Goal: Information Seeking & Learning: Learn about a topic

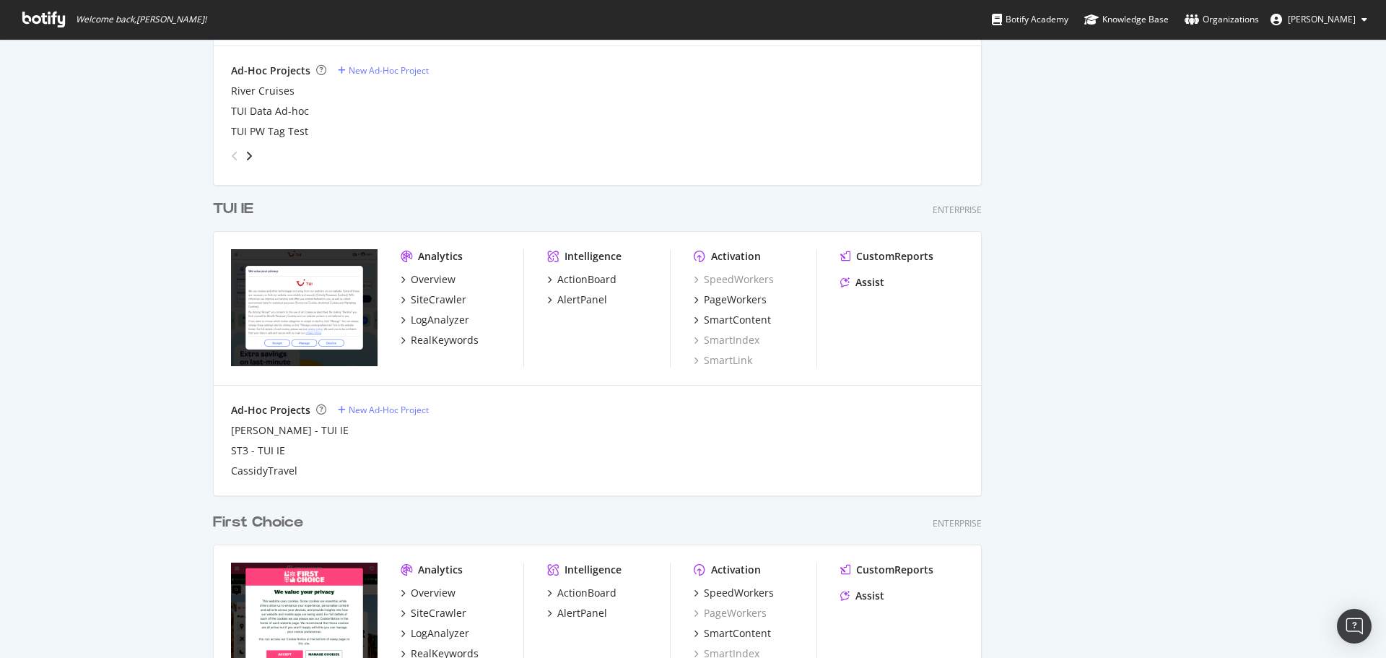
scroll to position [950, 0]
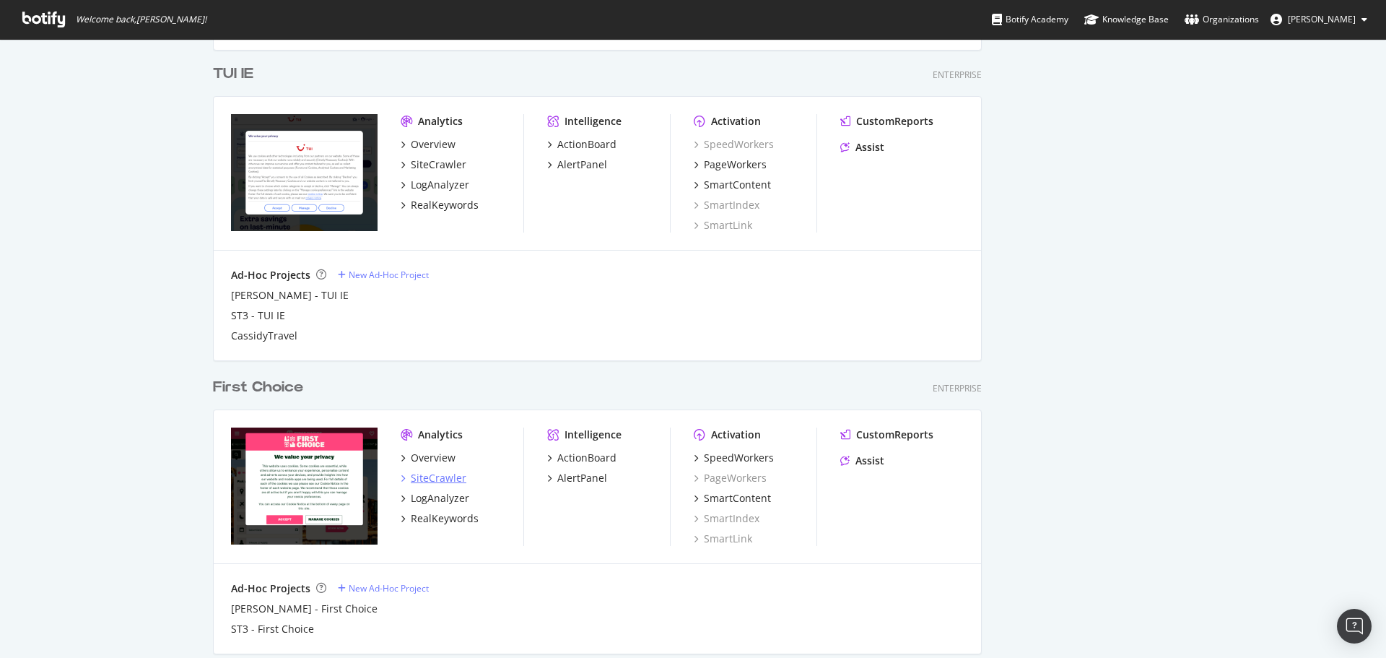
click at [443, 482] on div "SiteCrawler" at bounding box center [439, 478] width 56 height 14
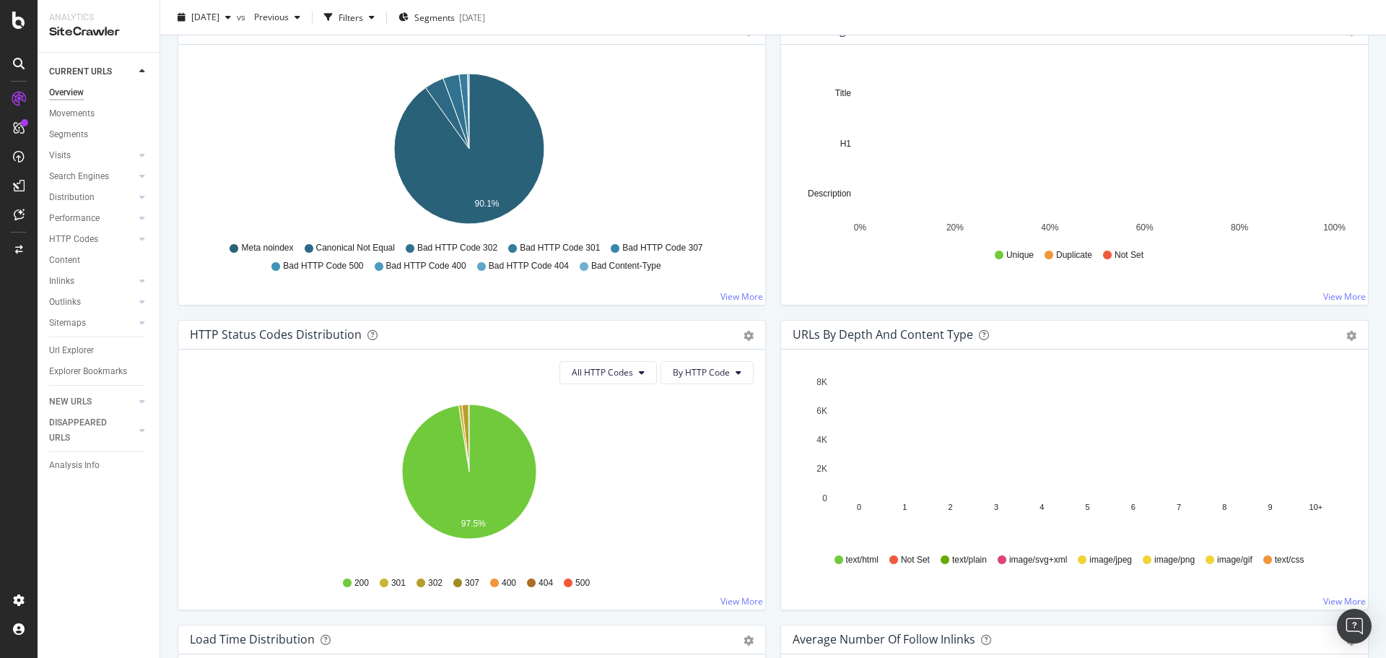
scroll to position [578, 0]
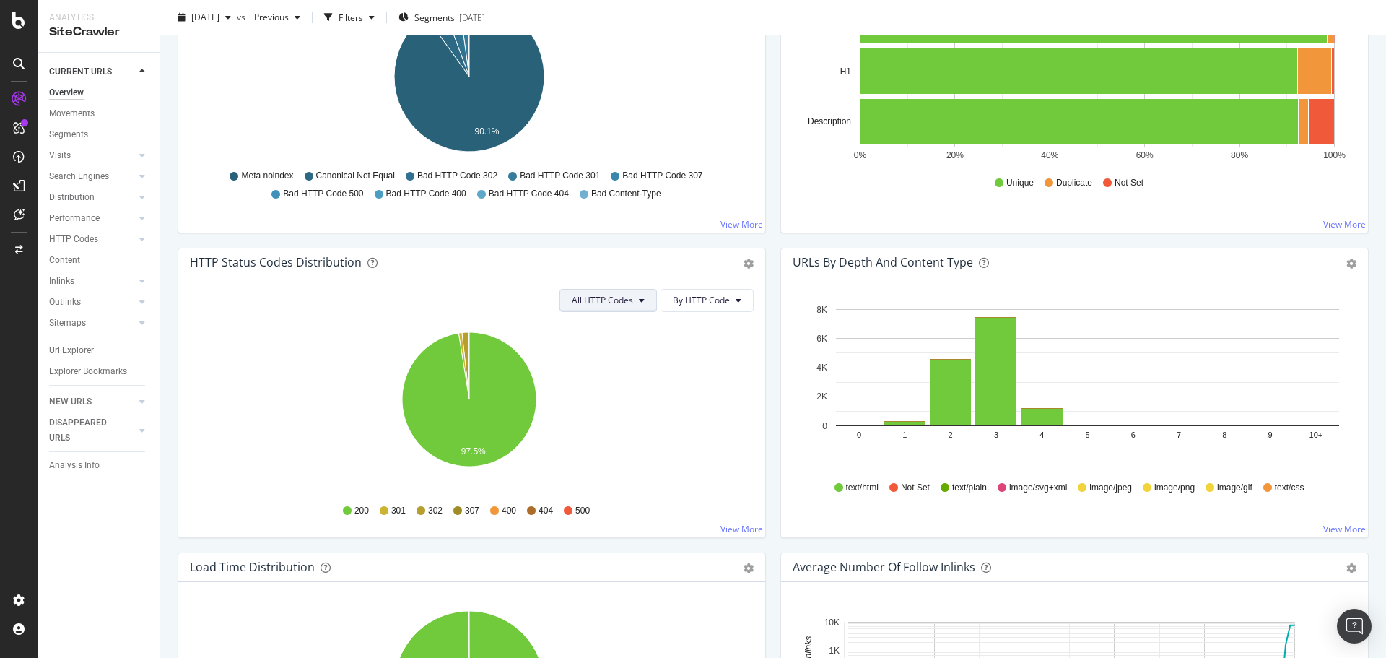
click at [620, 300] on span "All HTTP Codes" at bounding box center [602, 300] width 61 height 12
click at [588, 427] on div "4xx family" at bounding box center [605, 435] width 96 height 21
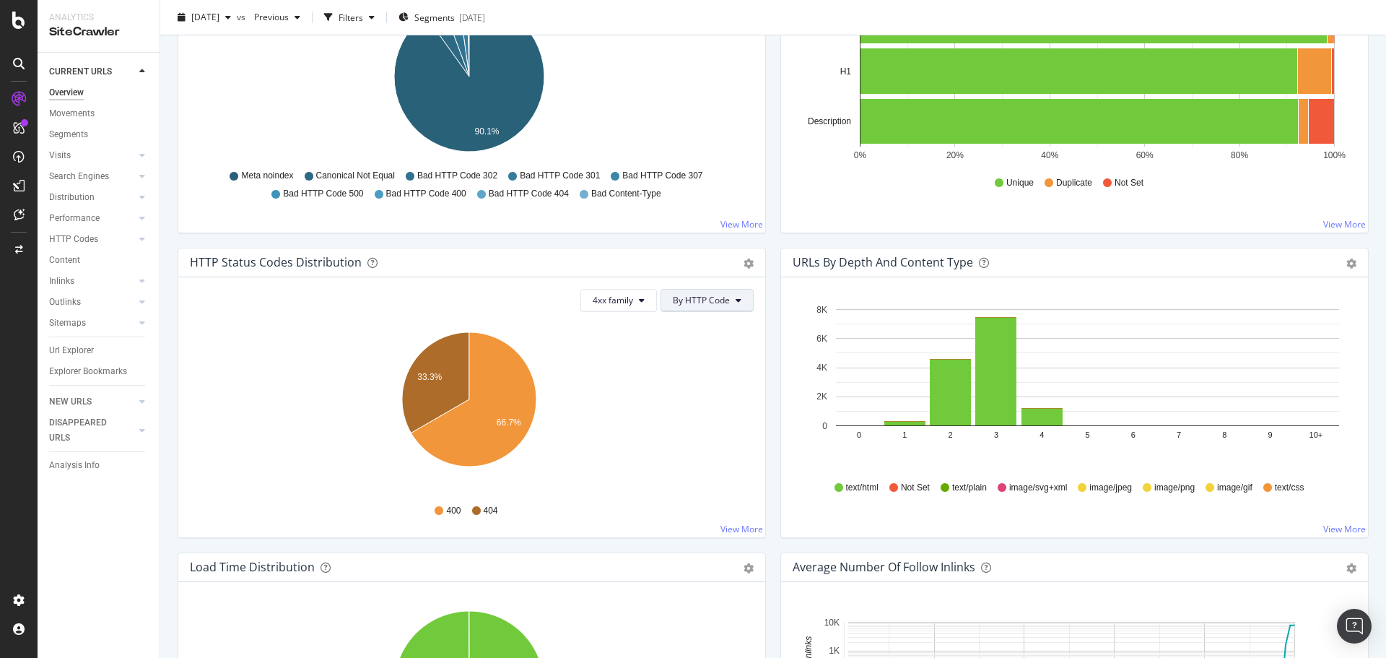
click at [700, 300] on span "By HTTP Code" at bounding box center [701, 300] width 57 height 12
click at [625, 305] on span "4xx family" at bounding box center [613, 300] width 40 height 12
click at [612, 404] on span "3xx family" at bounding box center [624, 409] width 73 height 13
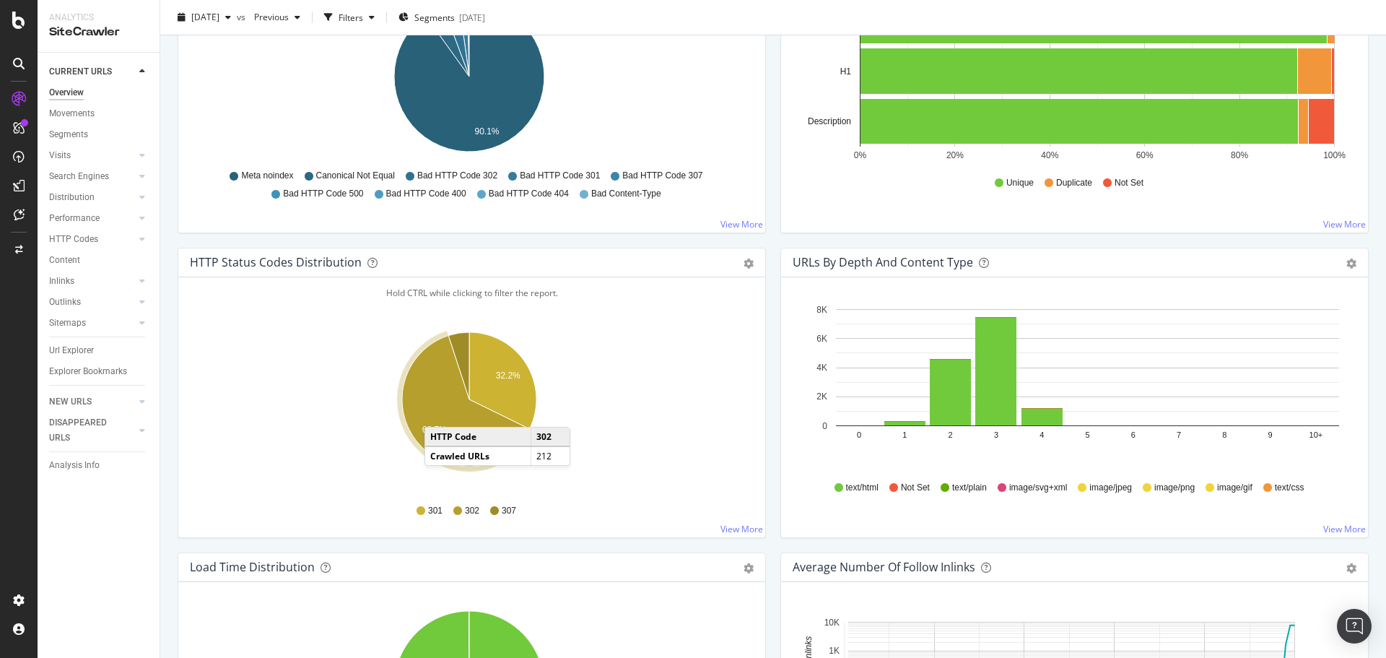
click at [439, 412] on icon "A chart." at bounding box center [466, 401] width 128 height 131
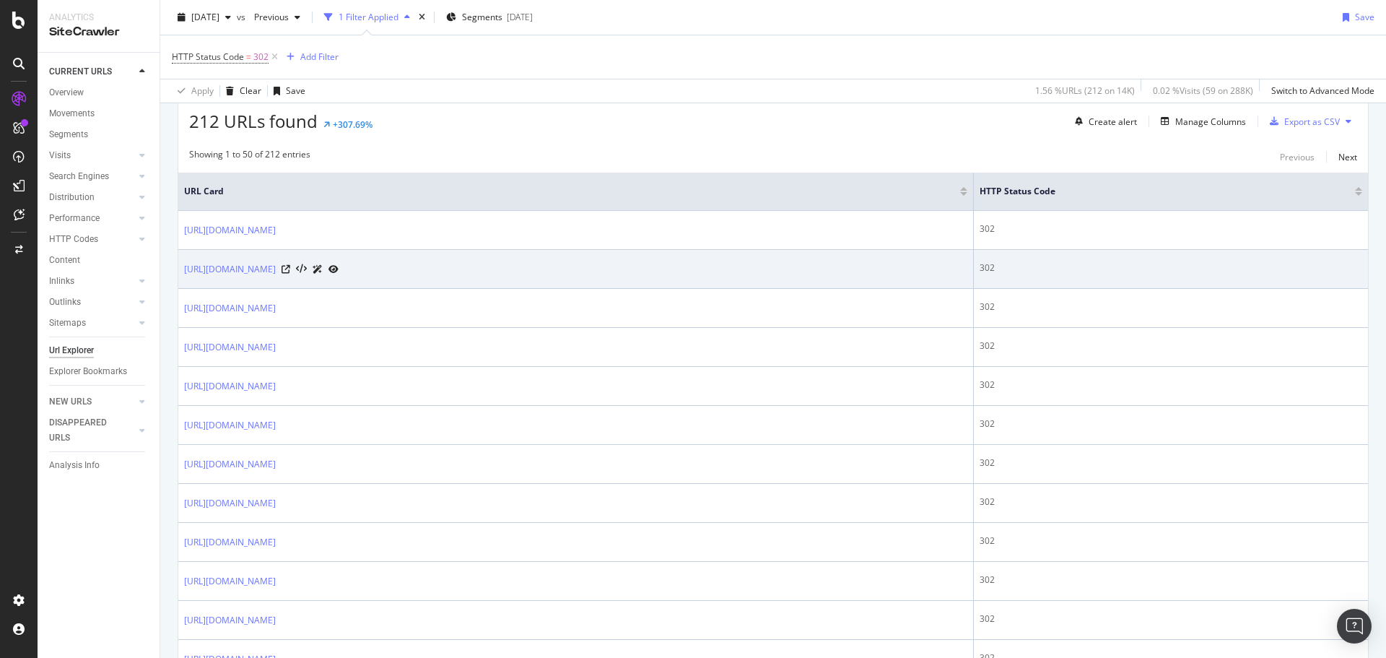
scroll to position [289, 0]
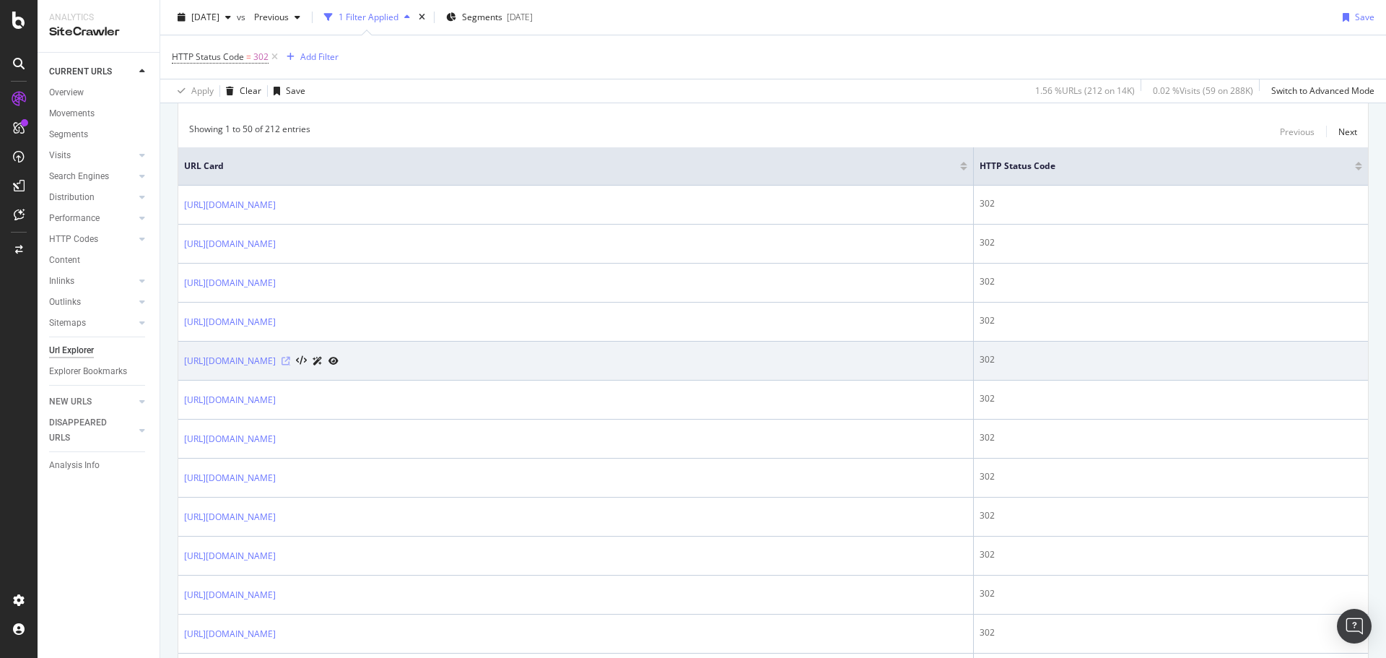
click at [290, 358] on icon at bounding box center [286, 361] width 9 height 9
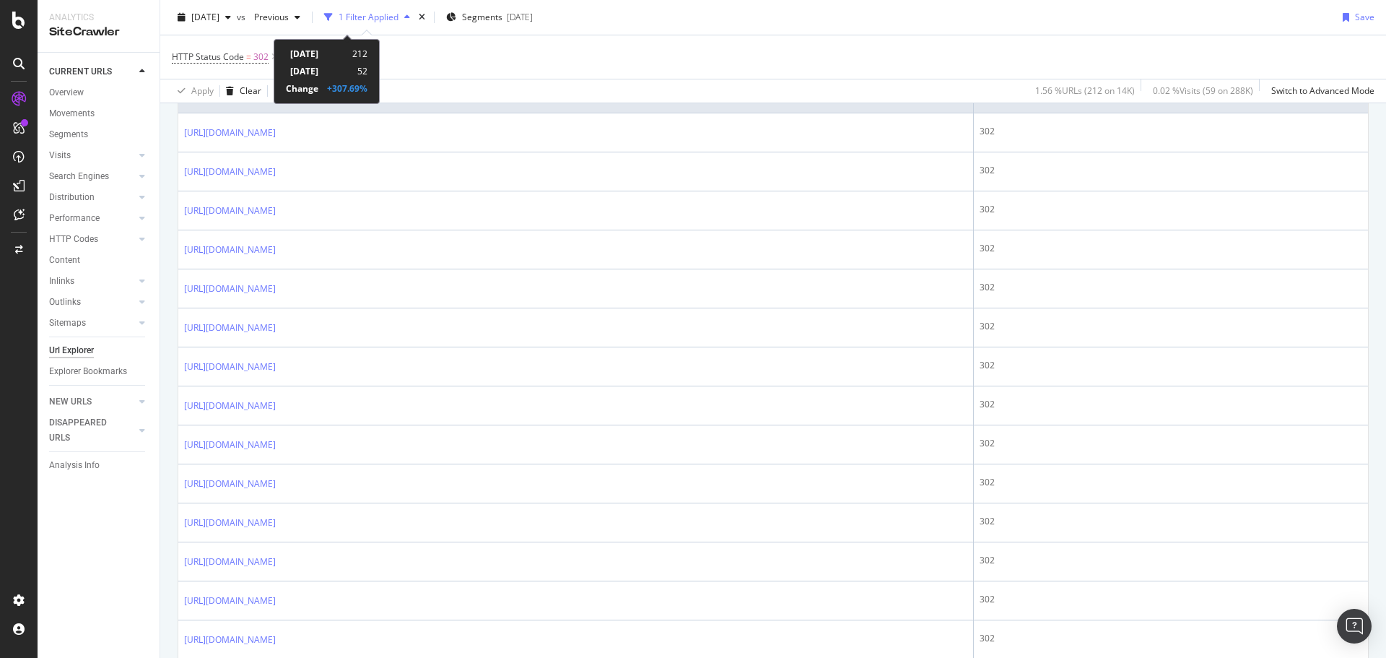
scroll to position [433, 0]
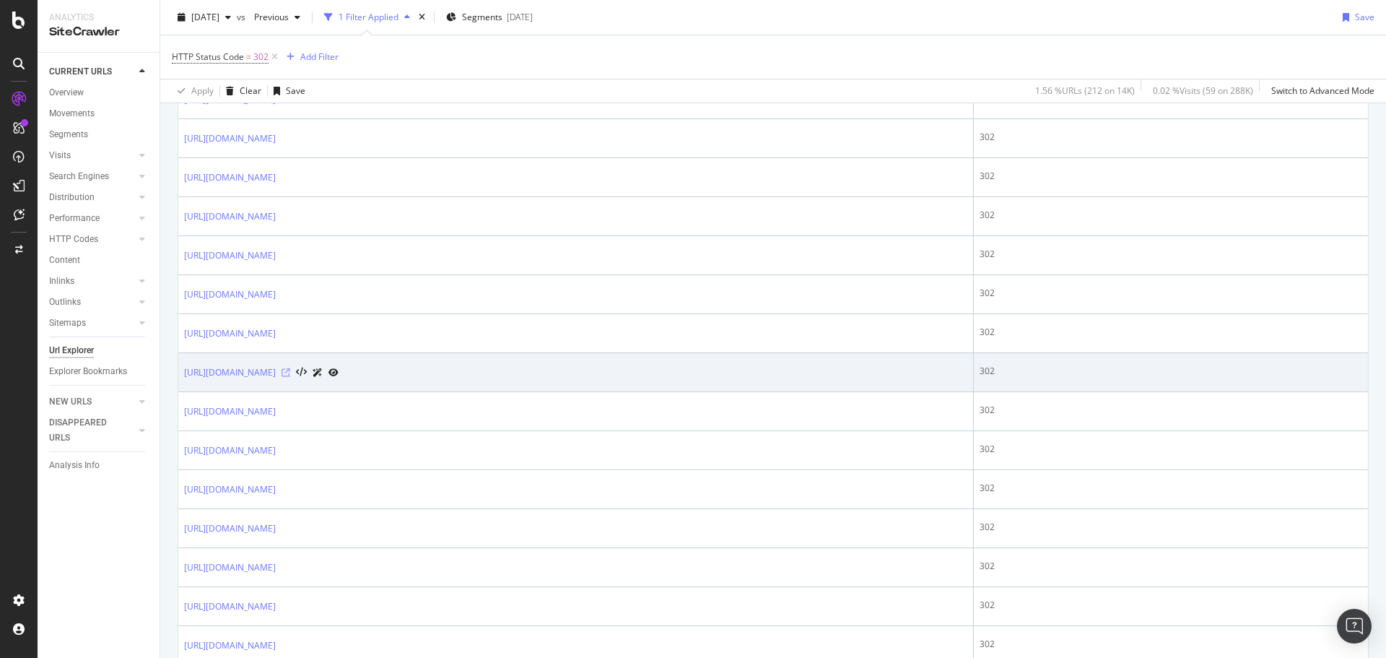
click at [290, 370] on icon at bounding box center [286, 372] width 9 height 9
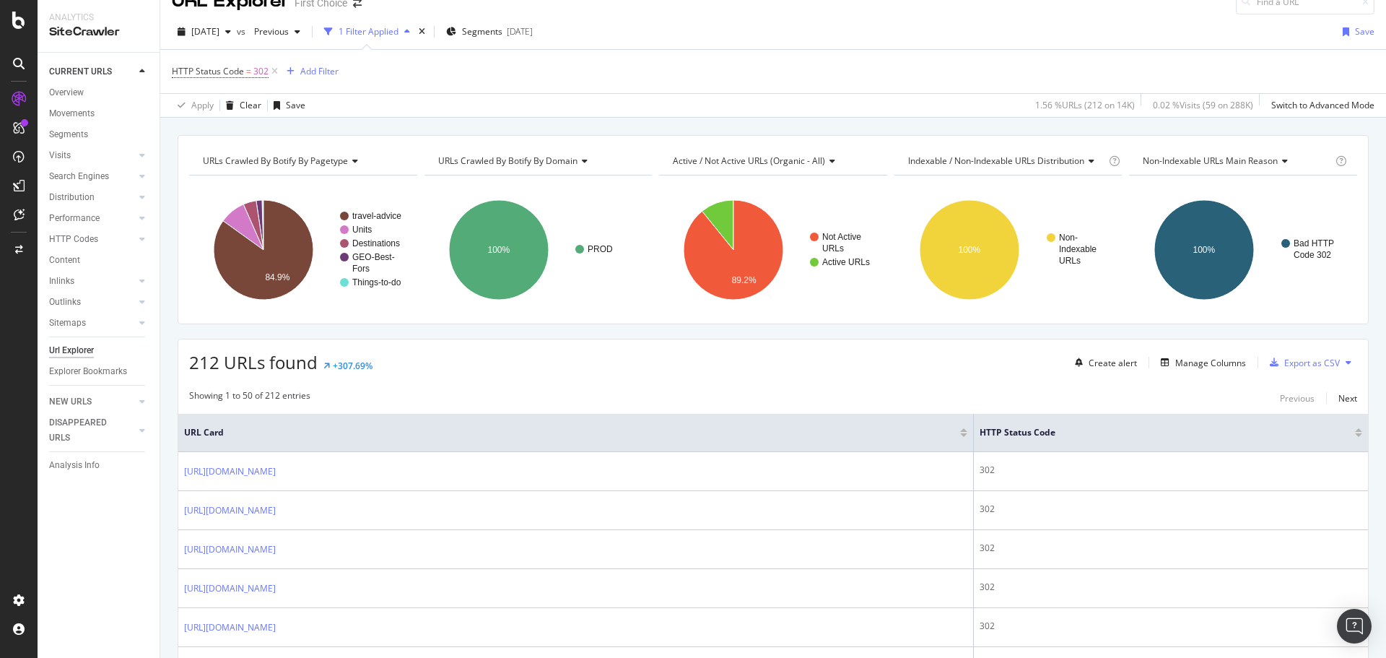
scroll to position [0, 0]
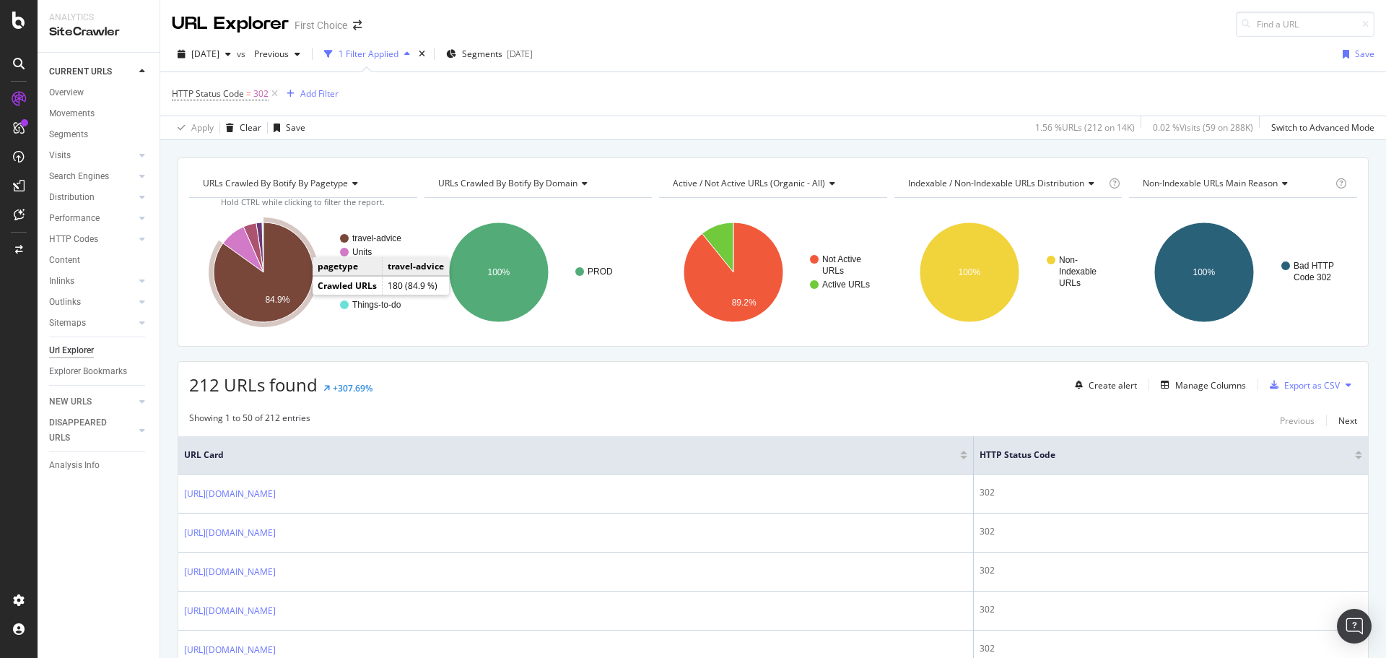
click at [284, 283] on icon "A chart." at bounding box center [264, 272] width 100 height 100
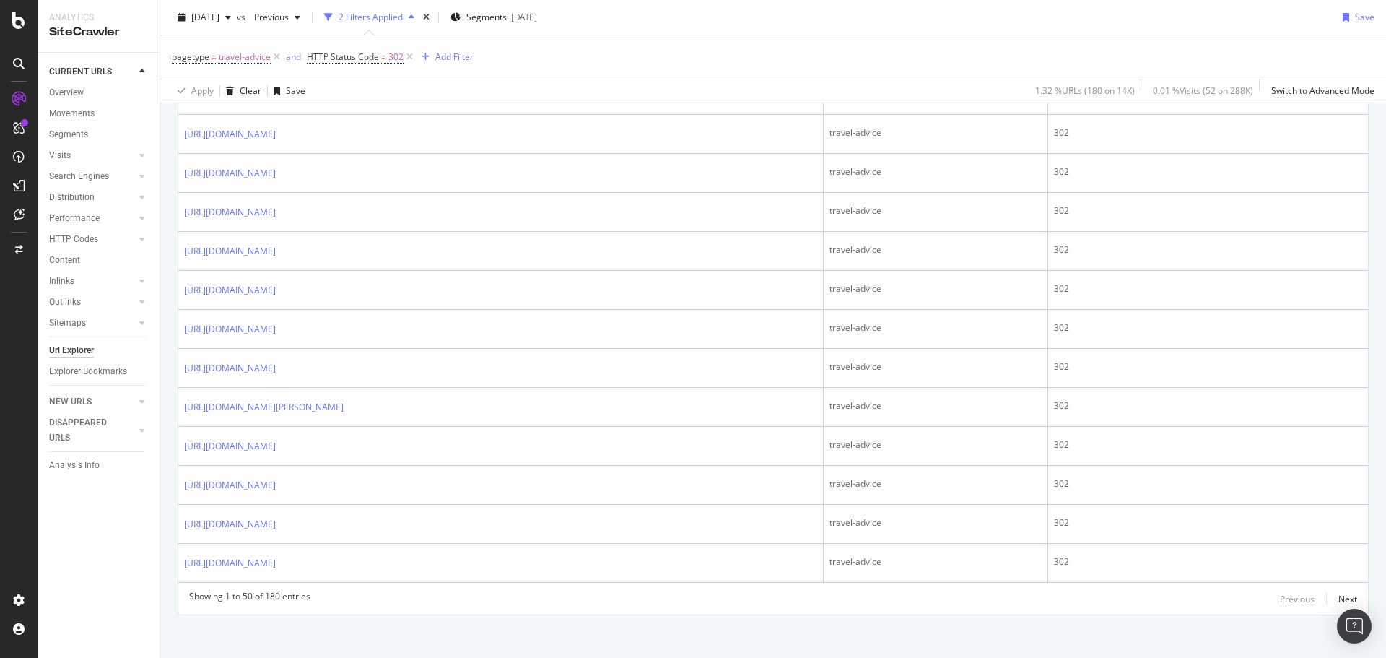
scroll to position [1849, 0]
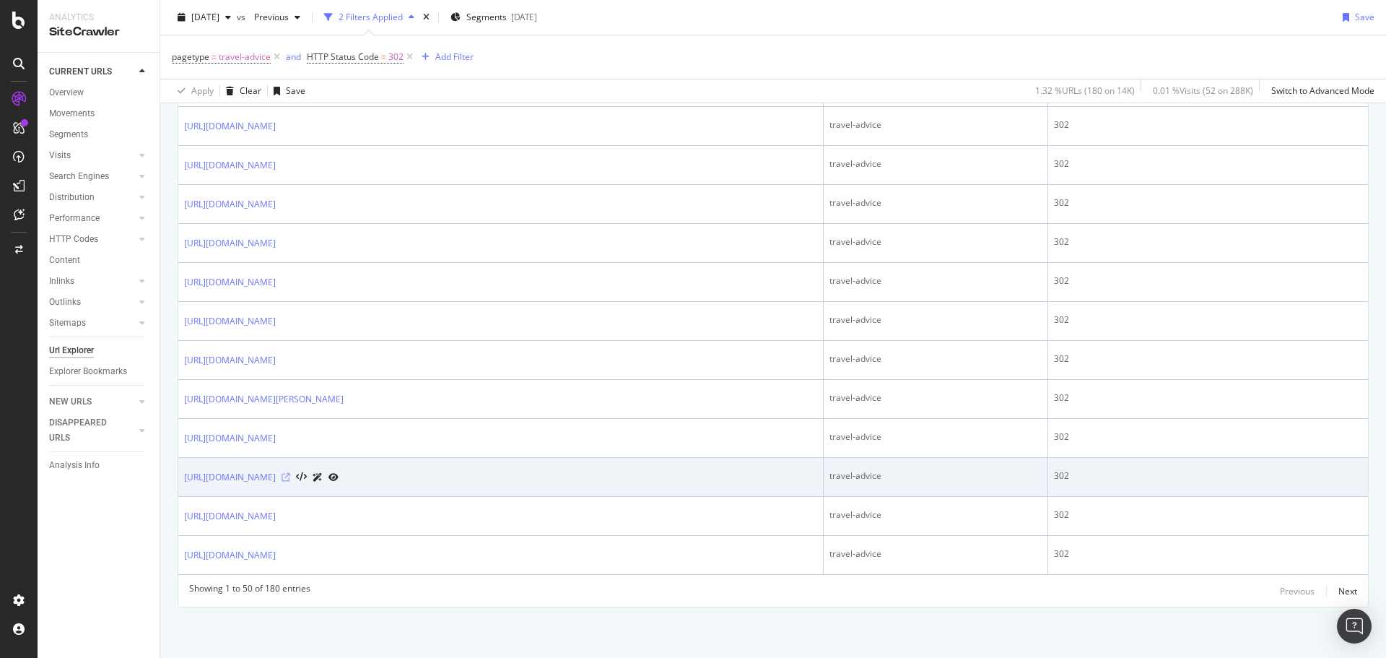
click at [290, 479] on icon at bounding box center [286, 477] width 9 height 9
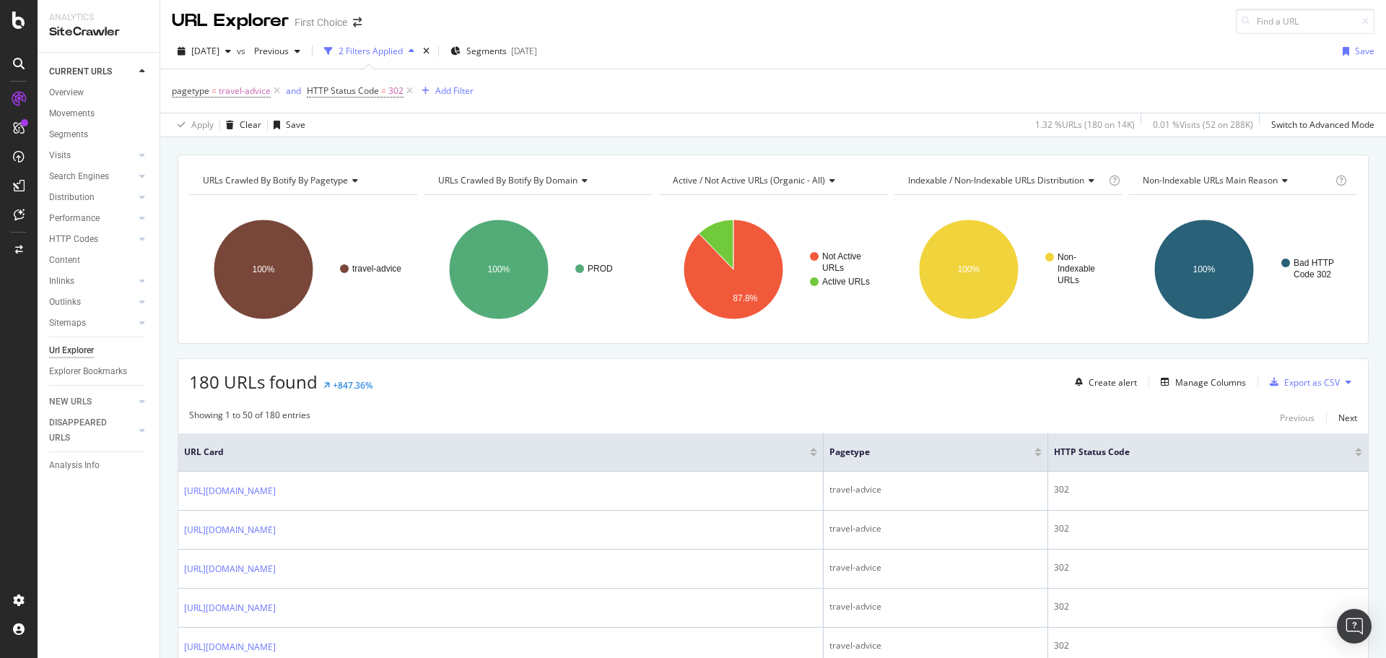
scroll to position [0, 0]
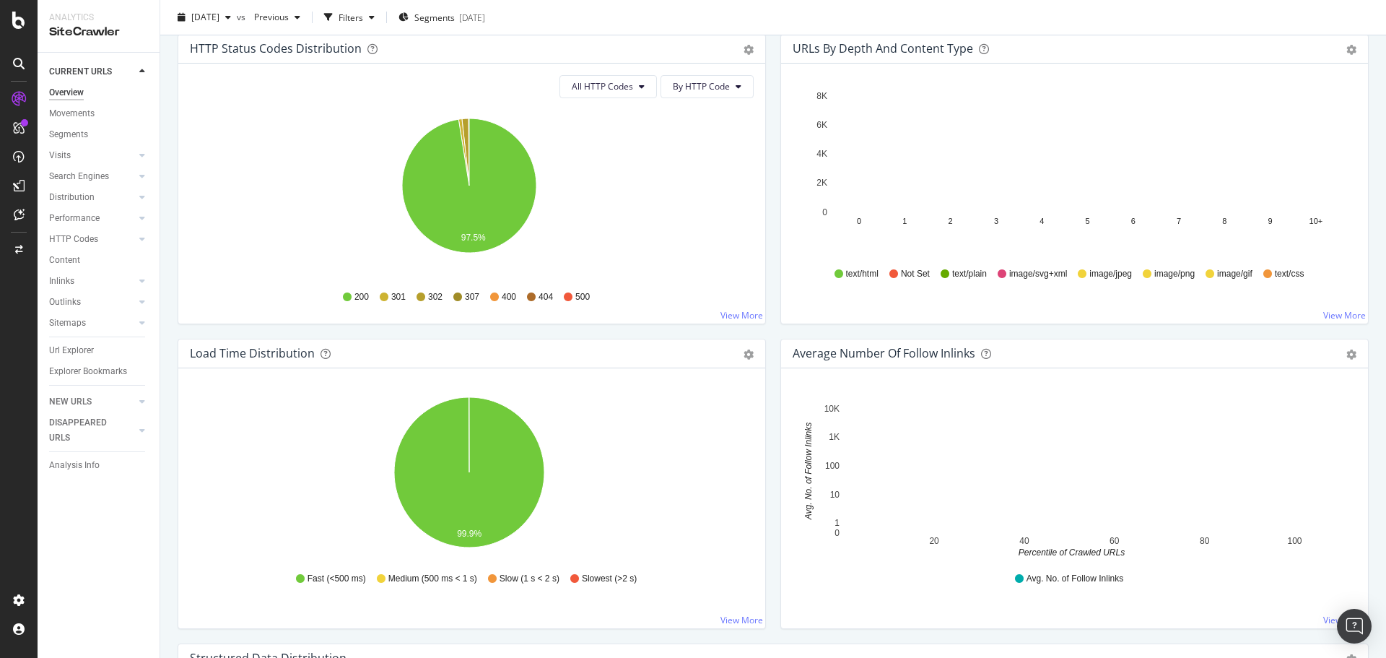
scroll to position [794, 0]
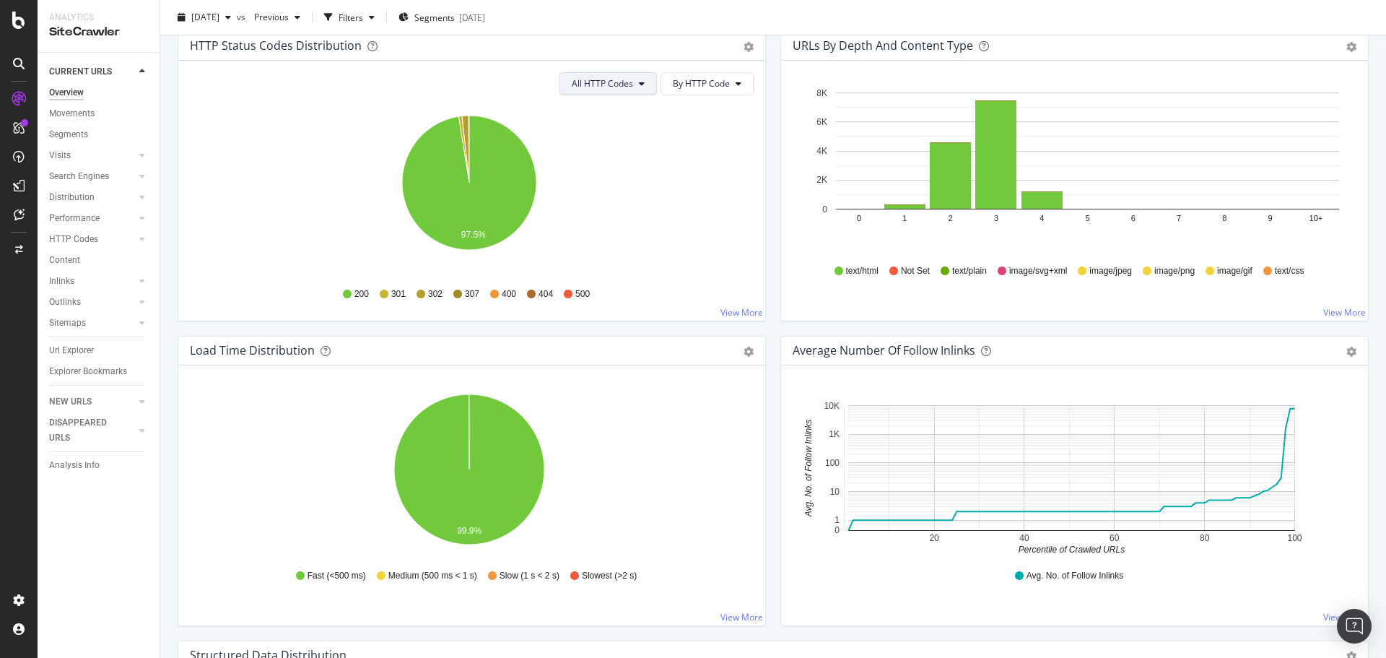
click at [609, 92] on button "All HTTP Codes" at bounding box center [607, 83] width 97 height 23
click at [618, 189] on span "3xx family" at bounding box center [605, 192] width 73 height 13
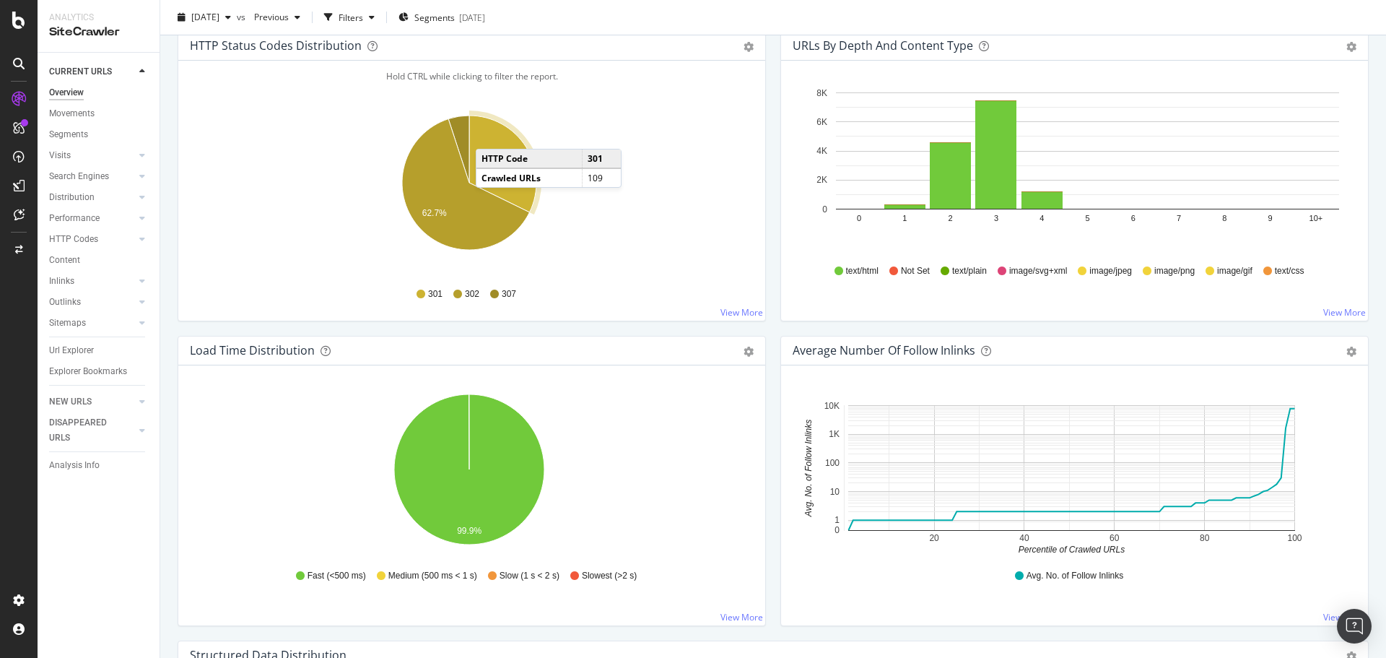
click at [490, 134] on icon "A chart." at bounding box center [502, 164] width 67 height 97
